Goal: Information Seeking & Learning: Learn about a topic

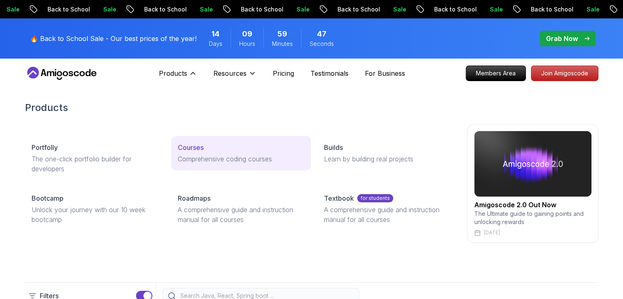
click at [194, 147] on p "Courses" at bounding box center [191, 147] width 26 height 10
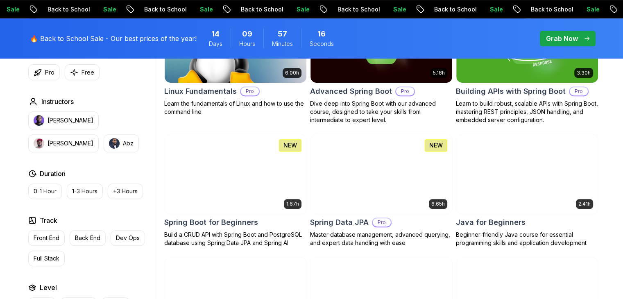
scroll to position [314, 0]
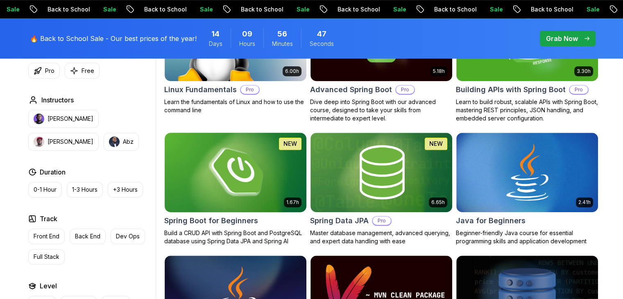
click at [201, 220] on h2 "Spring Boot for Beginners" at bounding box center [211, 220] width 94 height 11
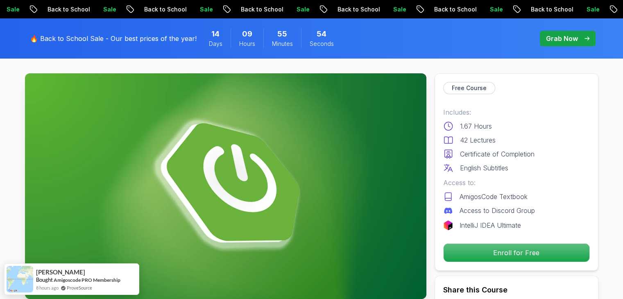
scroll to position [35, 0]
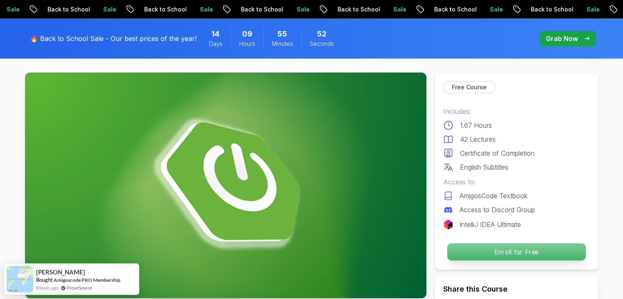
click at [466, 250] on p "Enroll for Free" at bounding box center [516, 251] width 138 height 17
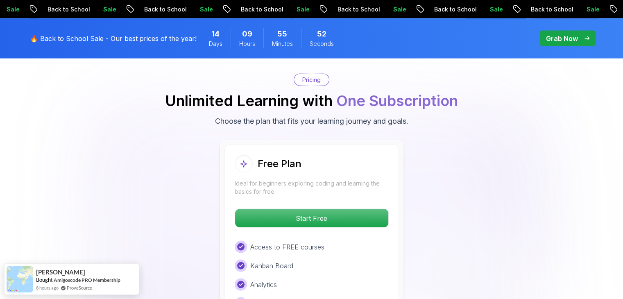
scroll to position [1663, 0]
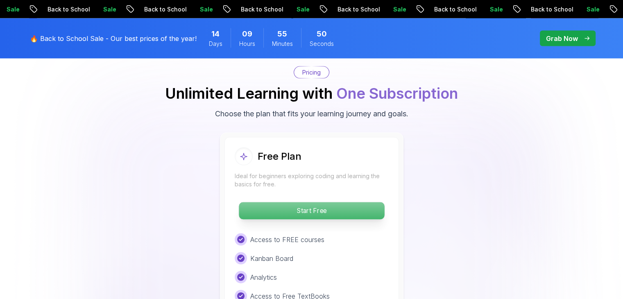
click at [340, 203] on p "Start Free" at bounding box center [311, 210] width 145 height 17
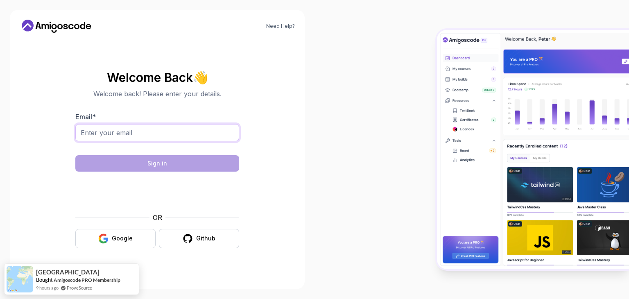
click at [156, 134] on input "Email *" at bounding box center [157, 132] width 164 height 17
type input "[EMAIL_ADDRESS][DOMAIN_NAME]"
click at [126, 237] on div "Google" at bounding box center [122, 238] width 21 height 8
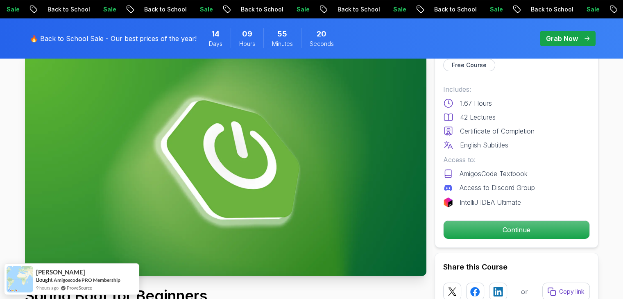
scroll to position [55, 0]
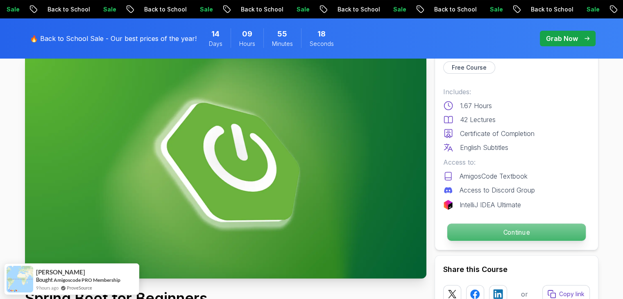
click at [458, 231] on p "Continue" at bounding box center [516, 231] width 138 height 17
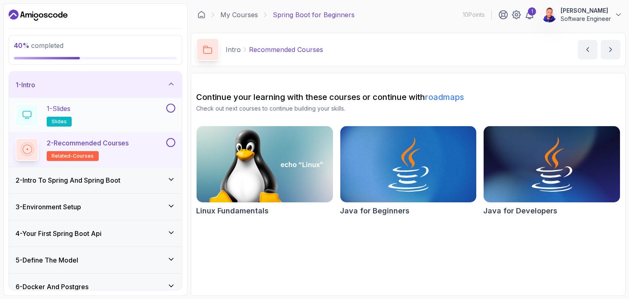
click at [168, 105] on button at bounding box center [170, 108] width 9 height 9
click at [172, 108] on icon at bounding box center [170, 108] width 7 height 8
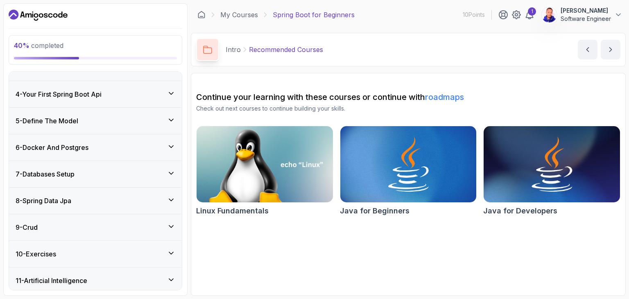
scroll to position [140, 0]
click at [126, 147] on div "6 - Docker And Postgres" at bounding box center [96, 146] width 160 height 10
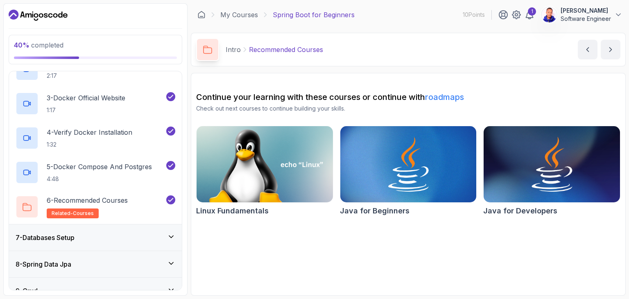
scroll to position [215, 0]
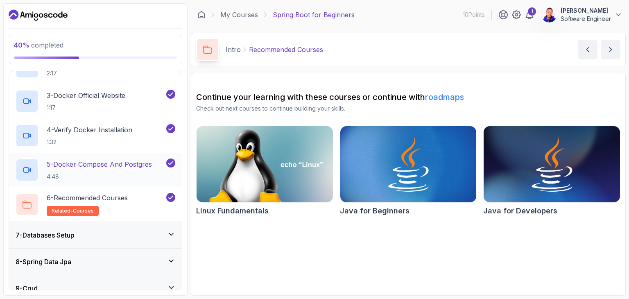
click at [119, 164] on p "5 - Docker Compose And Postgres" at bounding box center [99, 164] width 105 height 10
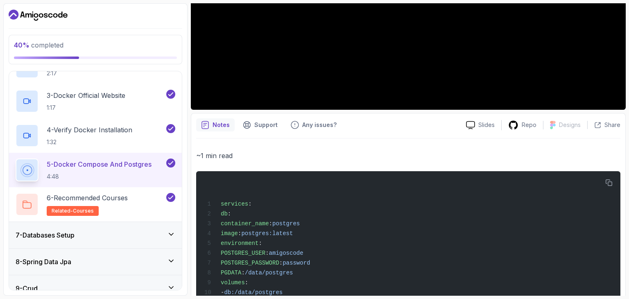
scroll to position [211, 0]
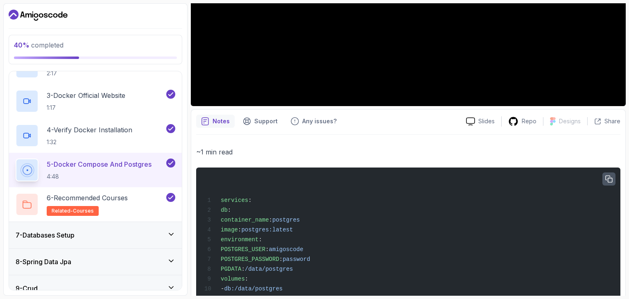
click at [610, 176] on icon "button" at bounding box center [608, 179] width 7 height 7
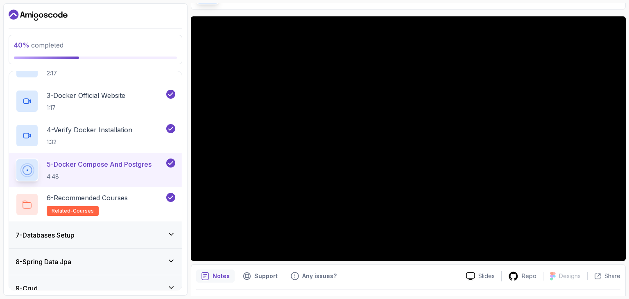
scroll to position [57, 0]
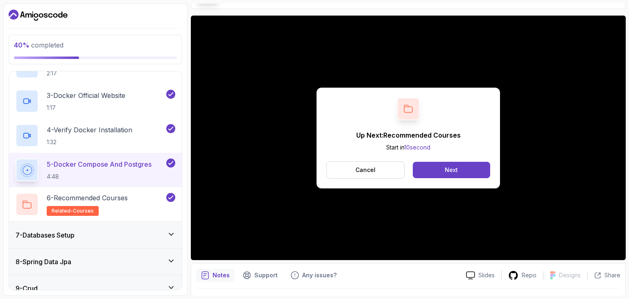
click at [204, 248] on div "Up Next: Recommended Courses Start in 10 second Cancel Next" at bounding box center [408, 138] width 435 height 244
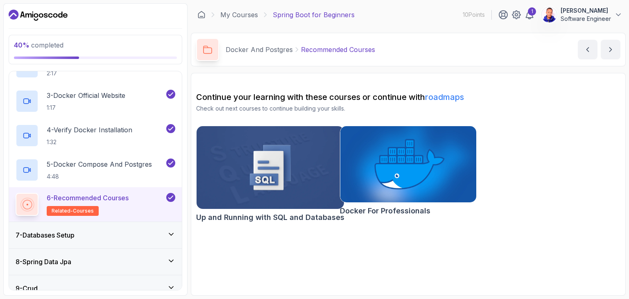
click at [159, 230] on div "7 - Databases Setup" at bounding box center [96, 235] width 160 height 10
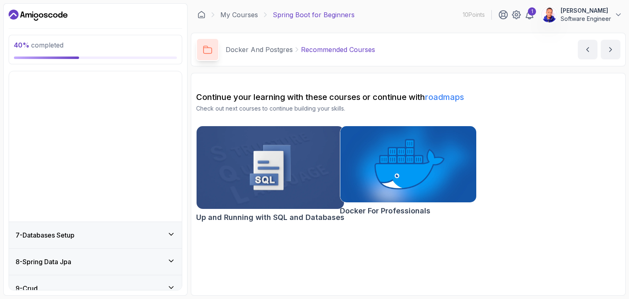
scroll to position [99, 0]
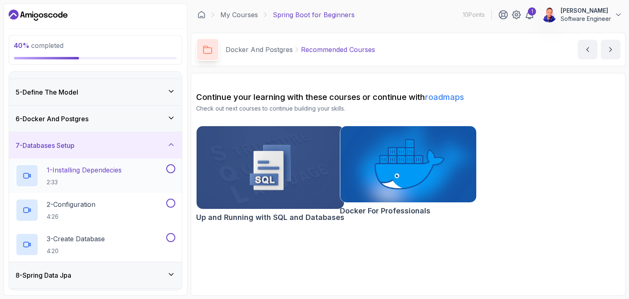
click at [75, 170] on p "1 - Installing Dependecies" at bounding box center [84, 170] width 75 height 10
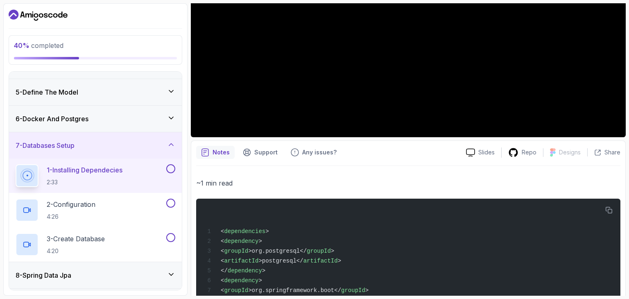
scroll to position [232, 0]
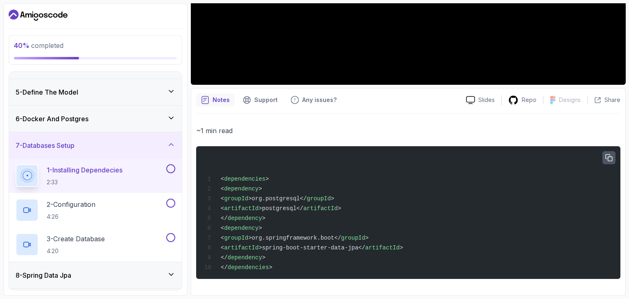
click at [608, 158] on icon "button" at bounding box center [608, 157] width 7 height 7
drag, startPoint x: 232, startPoint y: 228, endPoint x: 275, endPoint y: 255, distance: 50.6
click at [275, 255] on div "< dependencies > < dependency > < groupId >org.postgresql</ groupId > < artifac…" at bounding box center [408, 212] width 411 height 123
copy code "< dependency > < groupId >org.springframework.boot</ groupId > < artifactId >sp…"
